Goal: Task Accomplishment & Management: Use online tool/utility

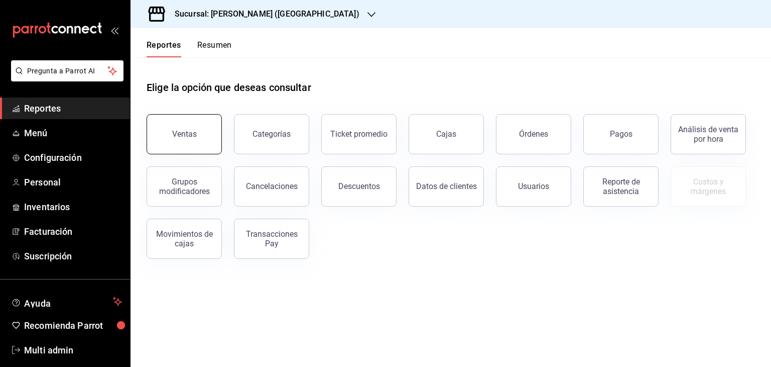
click at [195, 129] on button "Ventas" at bounding box center [184, 134] width 75 height 40
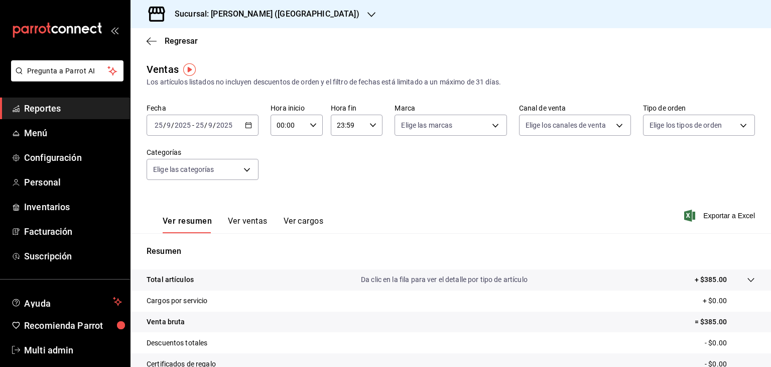
click at [248, 129] on div "[DATE] [DATE] - [DATE] [DATE]" at bounding box center [203, 125] width 112 height 21
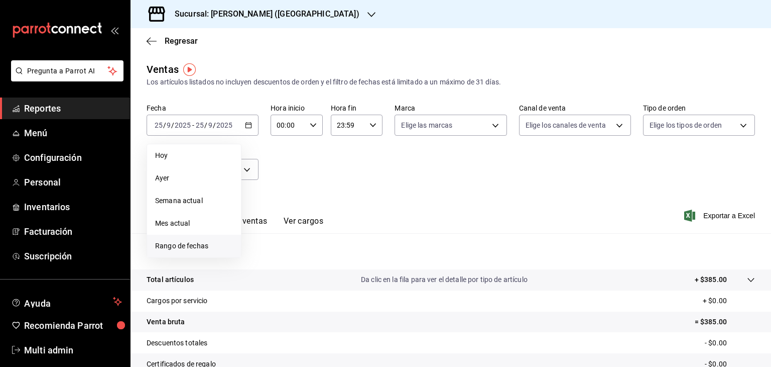
click at [182, 247] on span "Rango de fechas" at bounding box center [194, 246] width 78 height 11
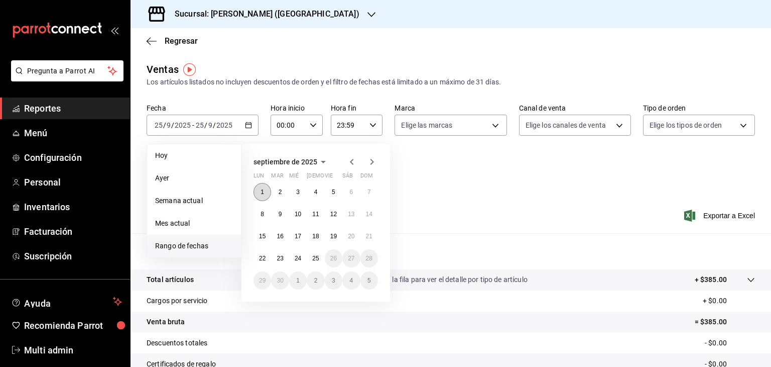
click at [258, 194] on button "1" at bounding box center [263, 192] width 18 height 18
click at [299, 258] on abbr "24" at bounding box center [298, 258] width 7 height 7
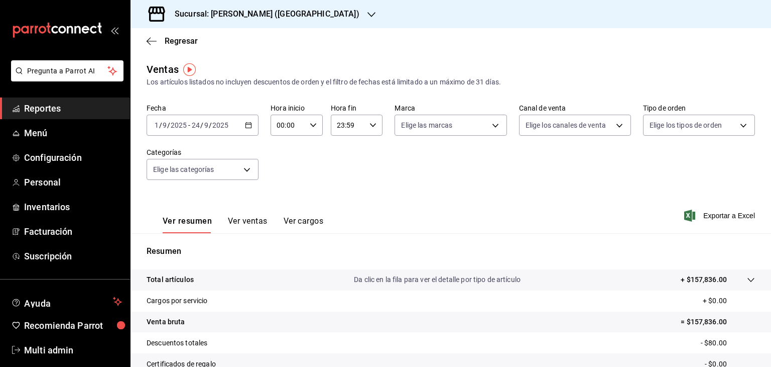
click at [251, 224] on button "Ver ventas" at bounding box center [248, 224] width 40 height 17
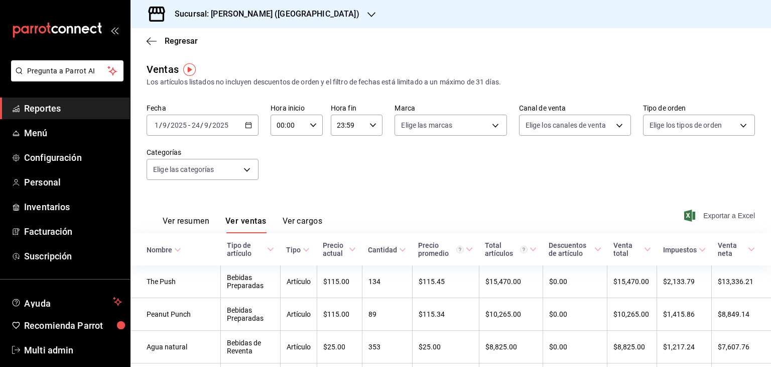
click at [715, 216] on span "Exportar a Excel" at bounding box center [721, 215] width 69 height 12
